Goal: Task Accomplishment & Management: Use online tool/utility

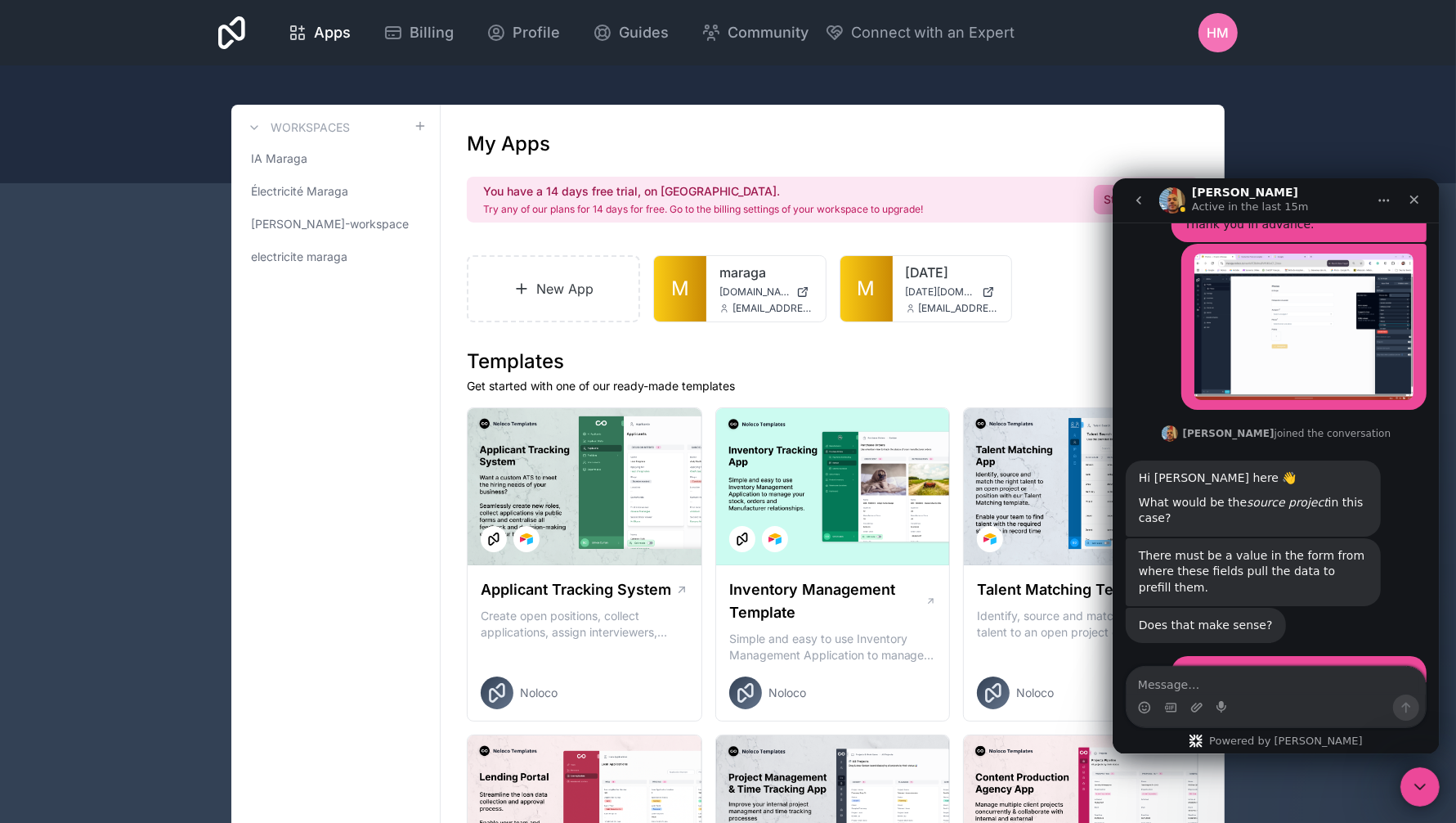
click at [858, 279] on span "M" at bounding box center [866, 288] width 18 height 26
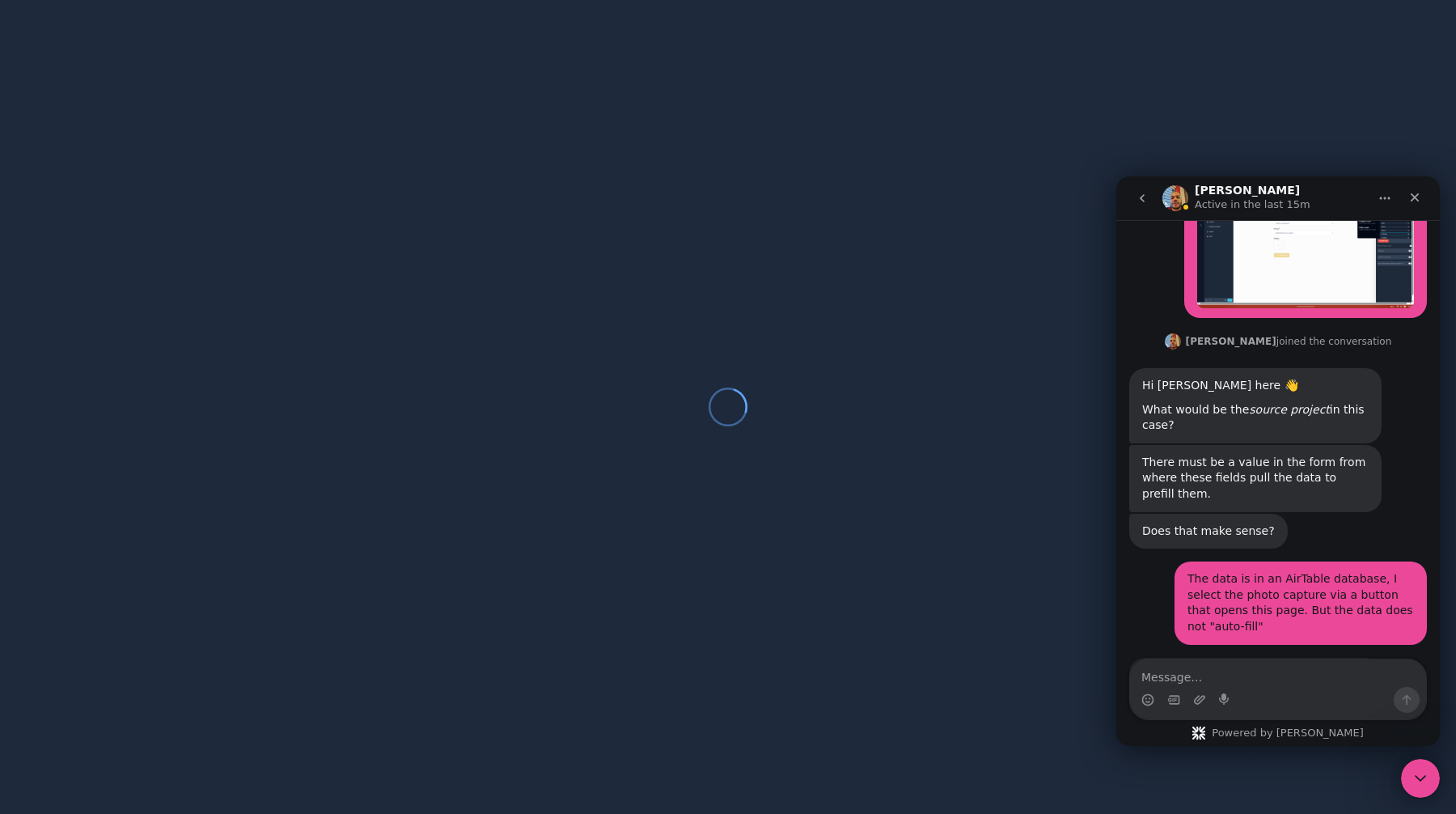
scroll to position [1125, 0]
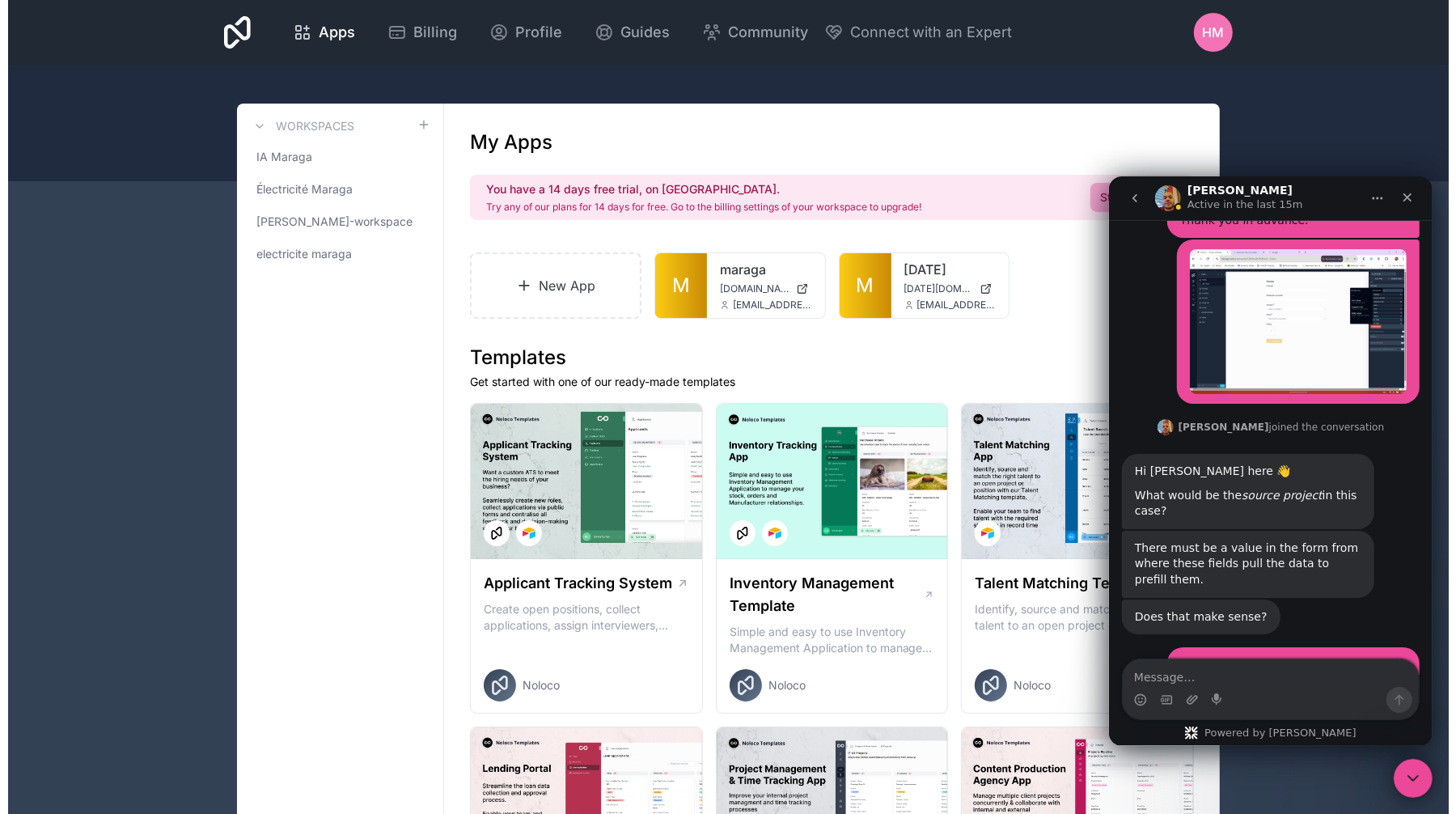
scroll to position [1125, 0]
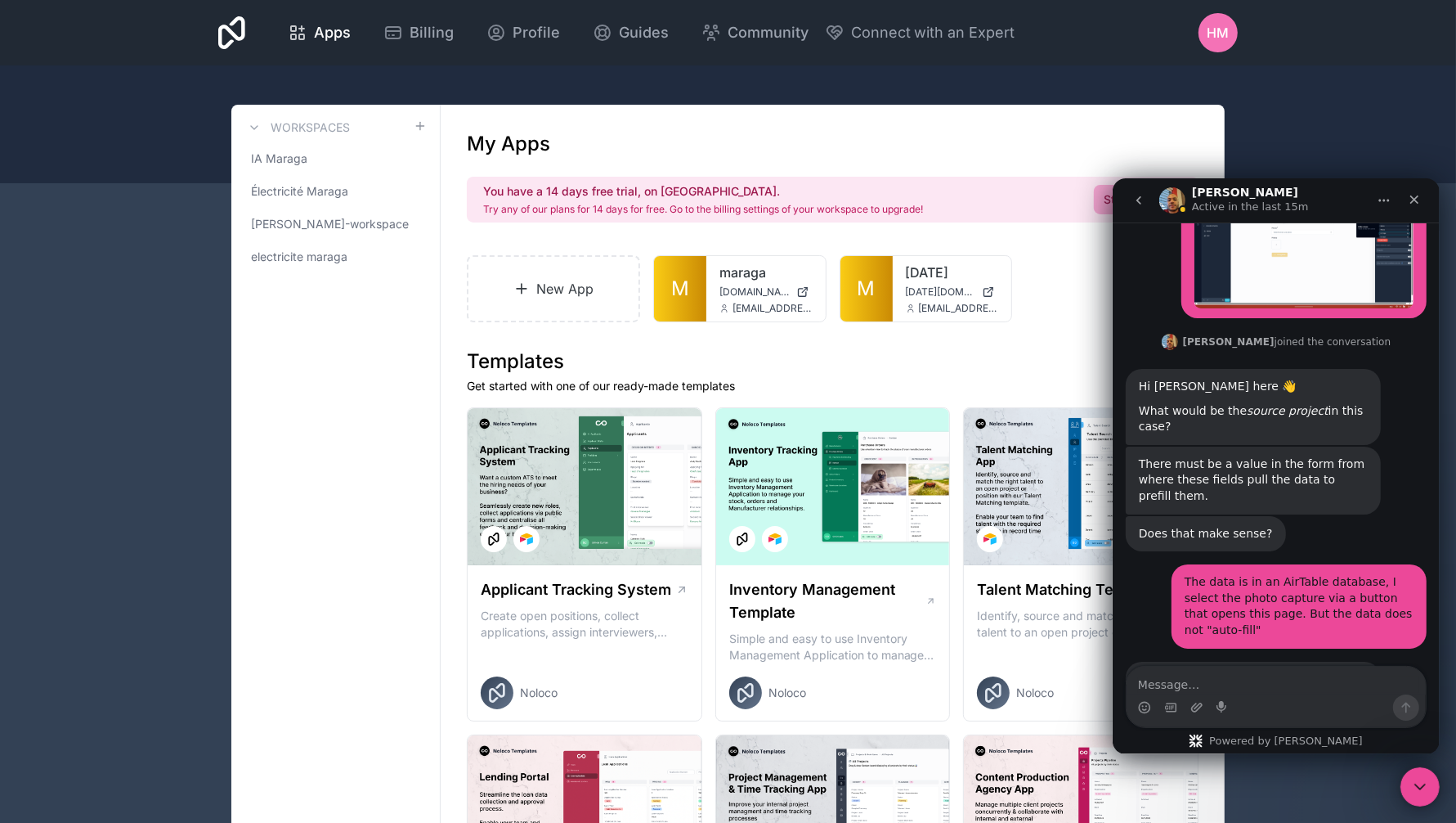
click at [0, 0] on div at bounding box center [0, 0] width 0 height 0
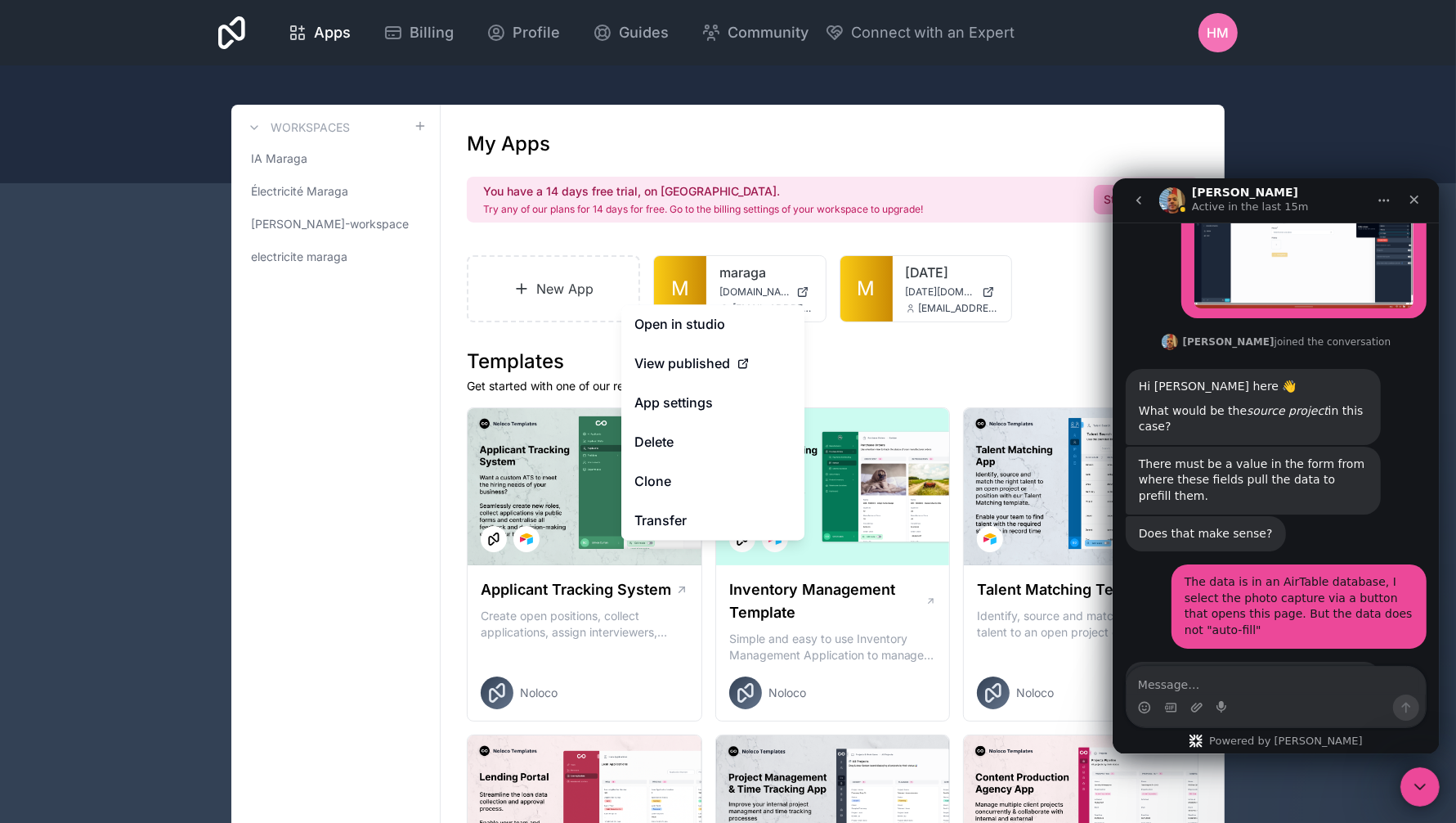
click at [710, 433] on button "Delete" at bounding box center [713, 443] width 183 height 39
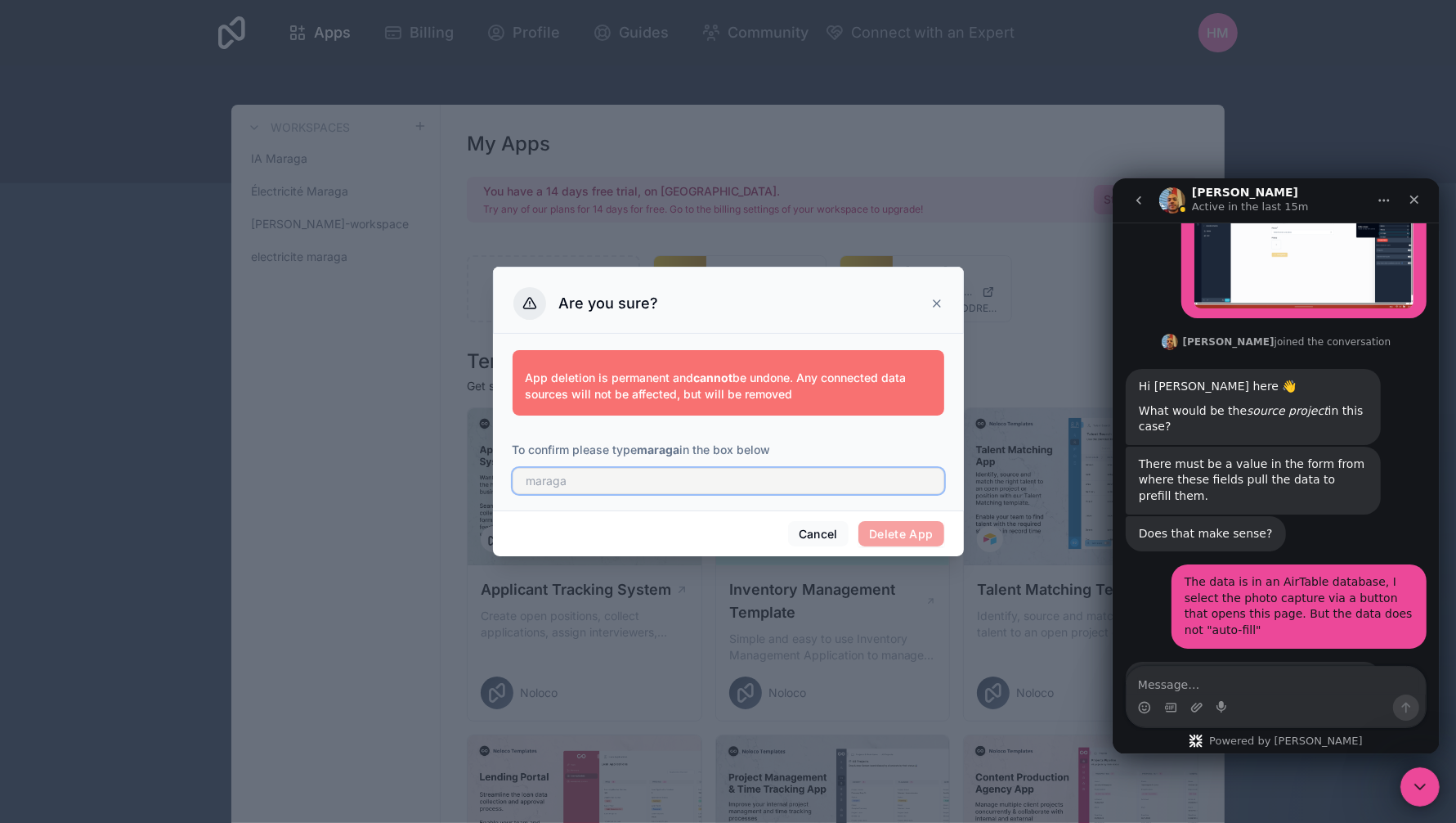
click at [752, 486] on input "text" at bounding box center [728, 480] width 432 height 26
type input "maraga"
click at [880, 531] on button "Delete App" at bounding box center [901, 534] width 85 height 26
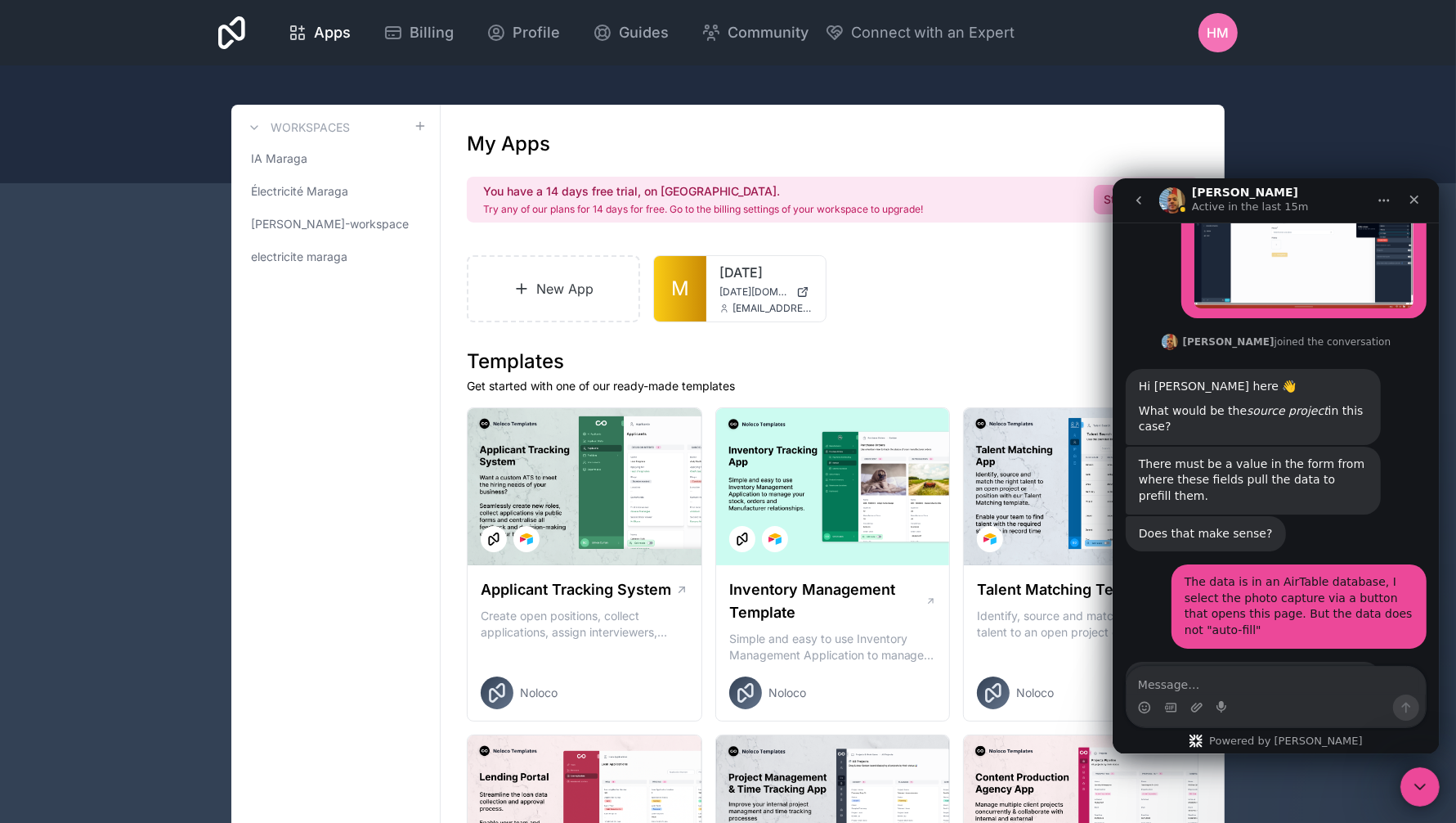
click at [0, 0] on div at bounding box center [0, 0] width 0 height 0
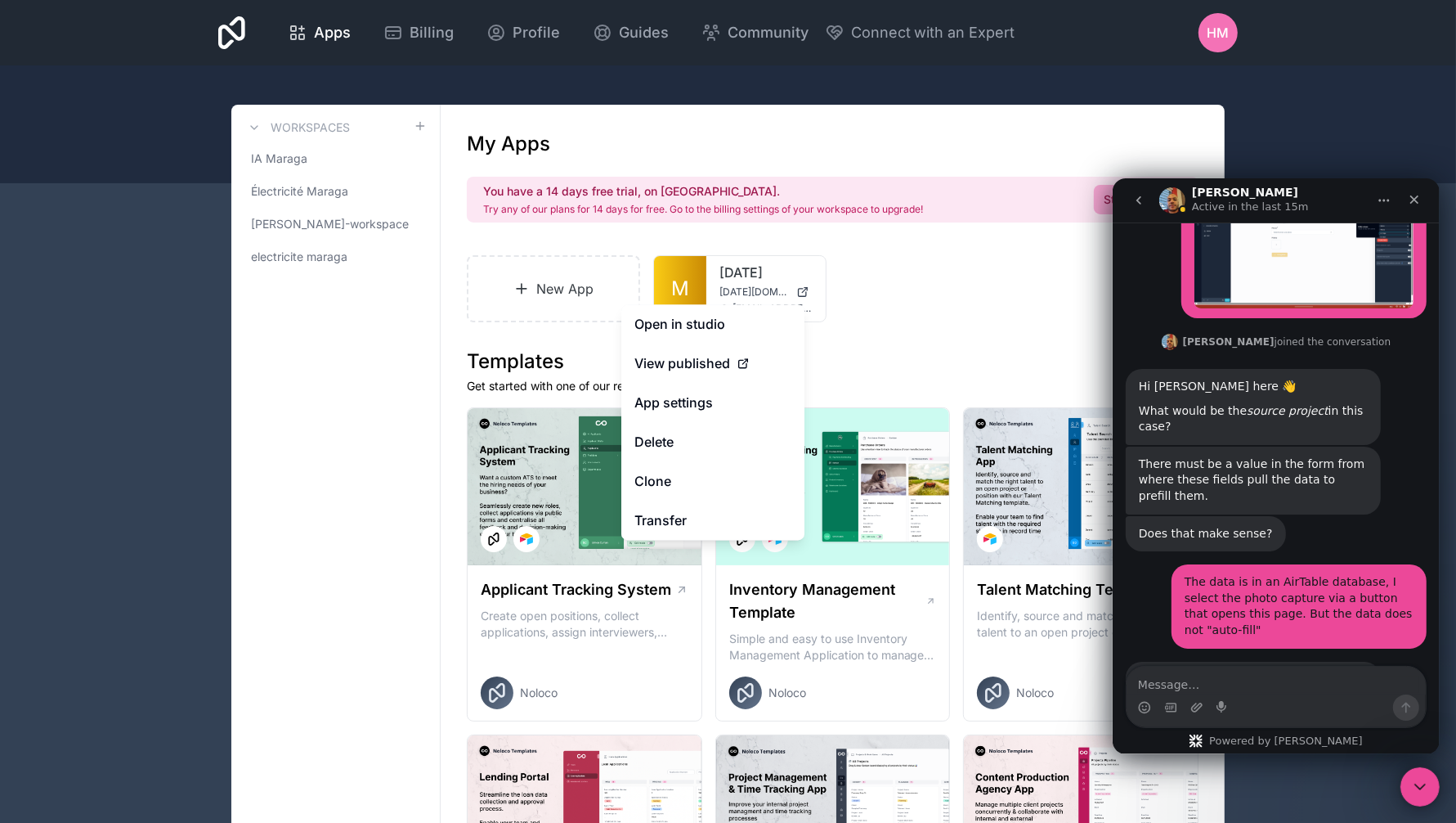
click at [728, 478] on link "Clone" at bounding box center [713, 482] width 183 height 39
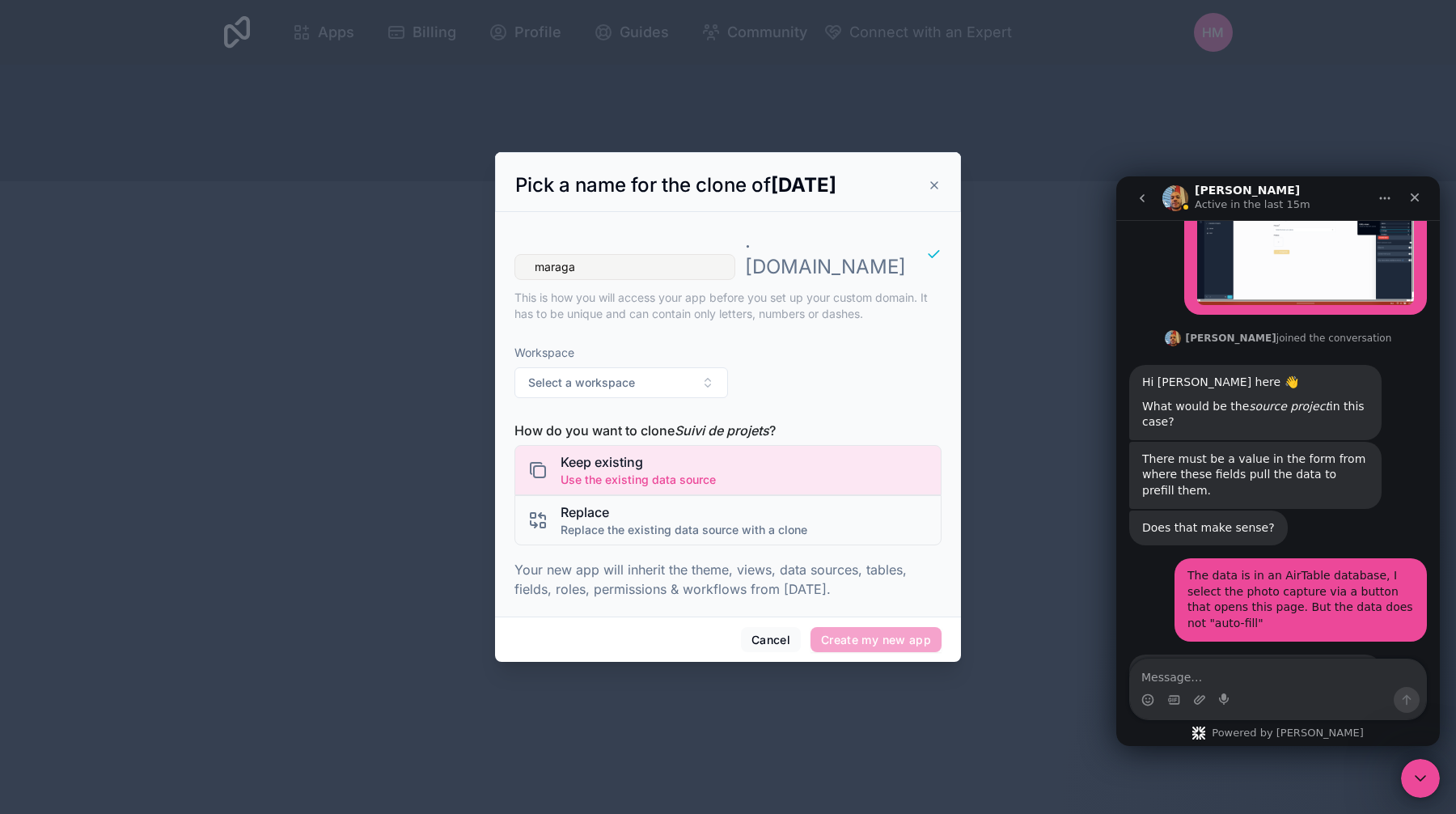
type input "maraga"
click at [682, 367] on button "Select a workspace" at bounding box center [621, 382] width 213 height 31
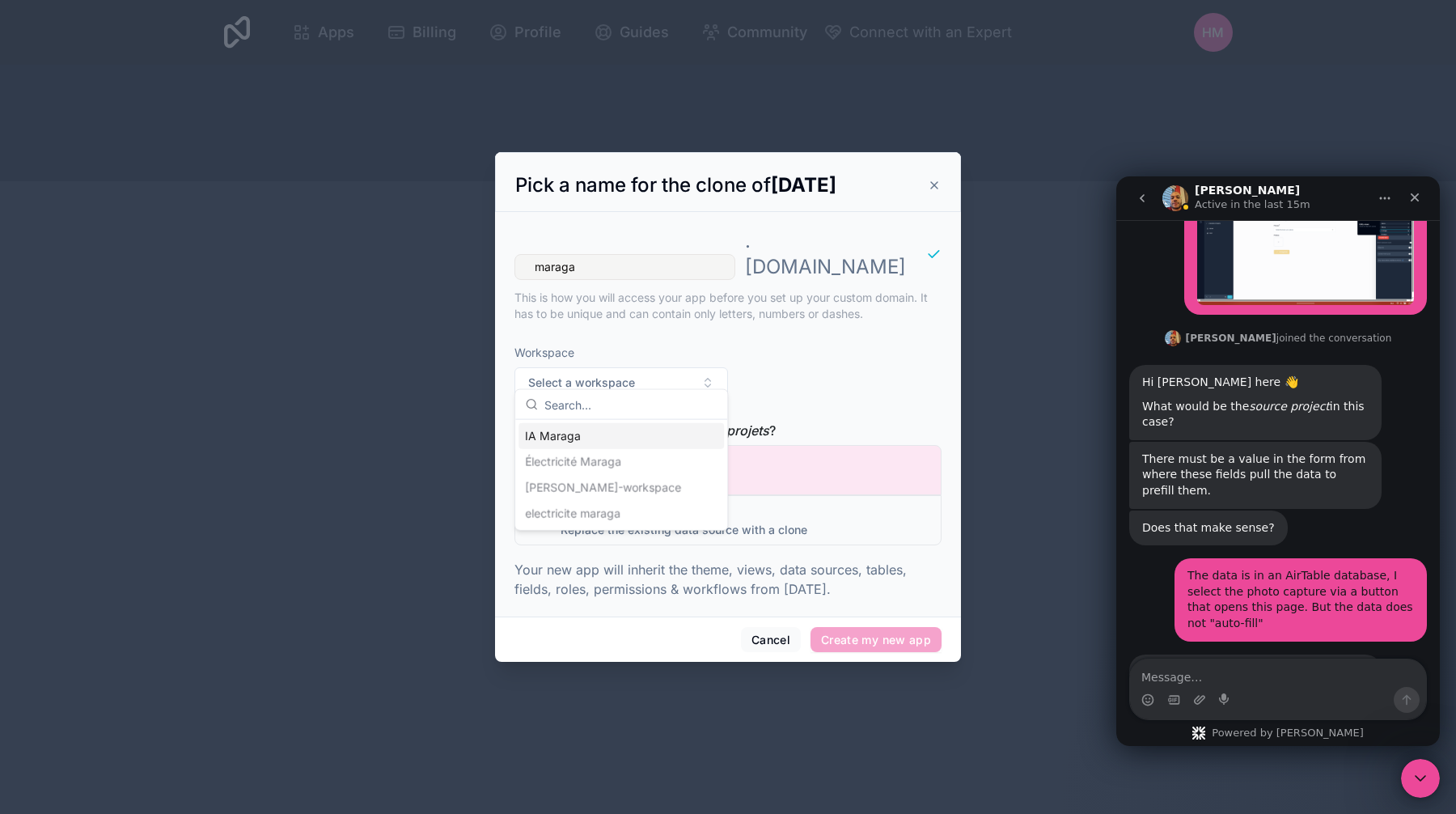
click at [657, 432] on div "IA Maraga" at bounding box center [620, 435] width 205 height 26
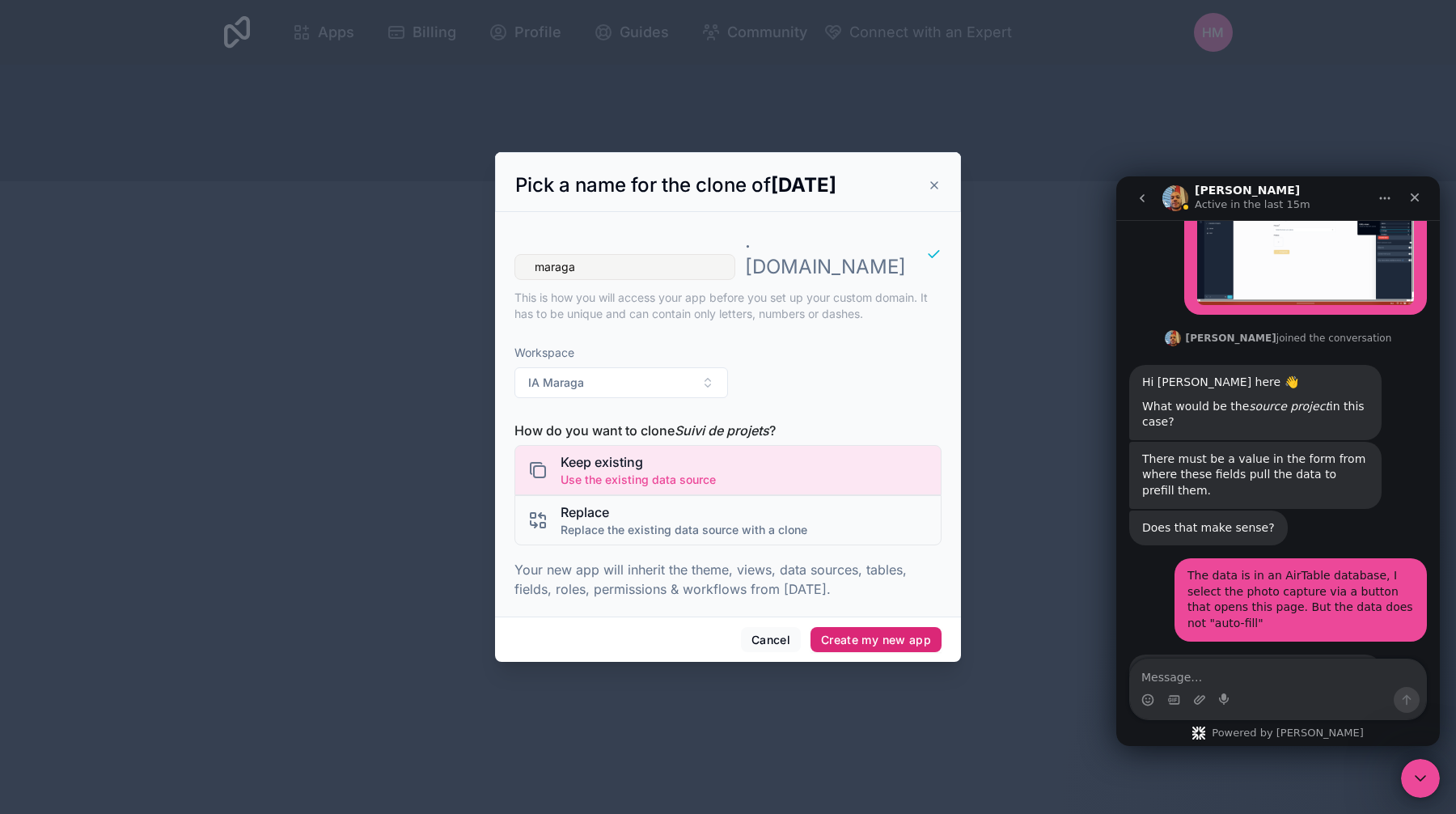
click at [839, 627] on button "Create my new app" at bounding box center [876, 640] width 131 height 26
